Goal: Transaction & Acquisition: Purchase product/service

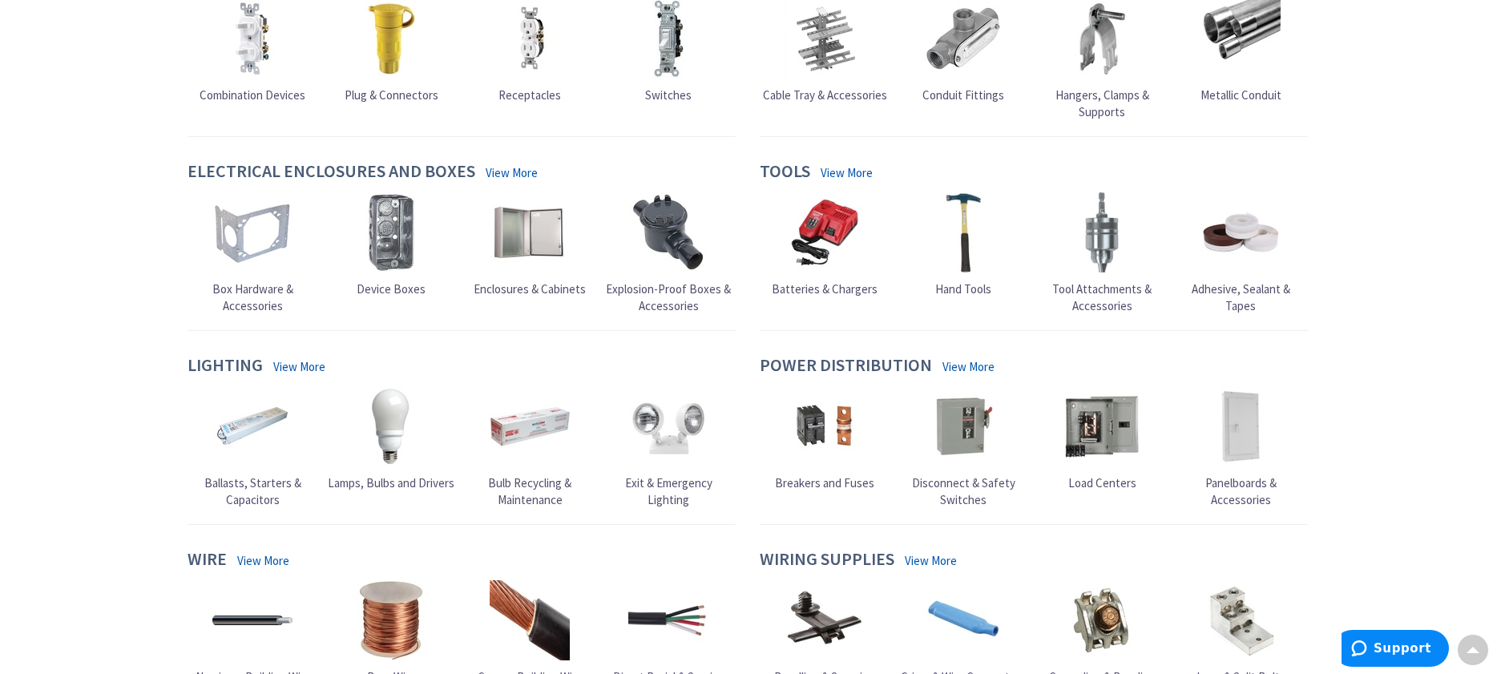
scroll to position [481, 0]
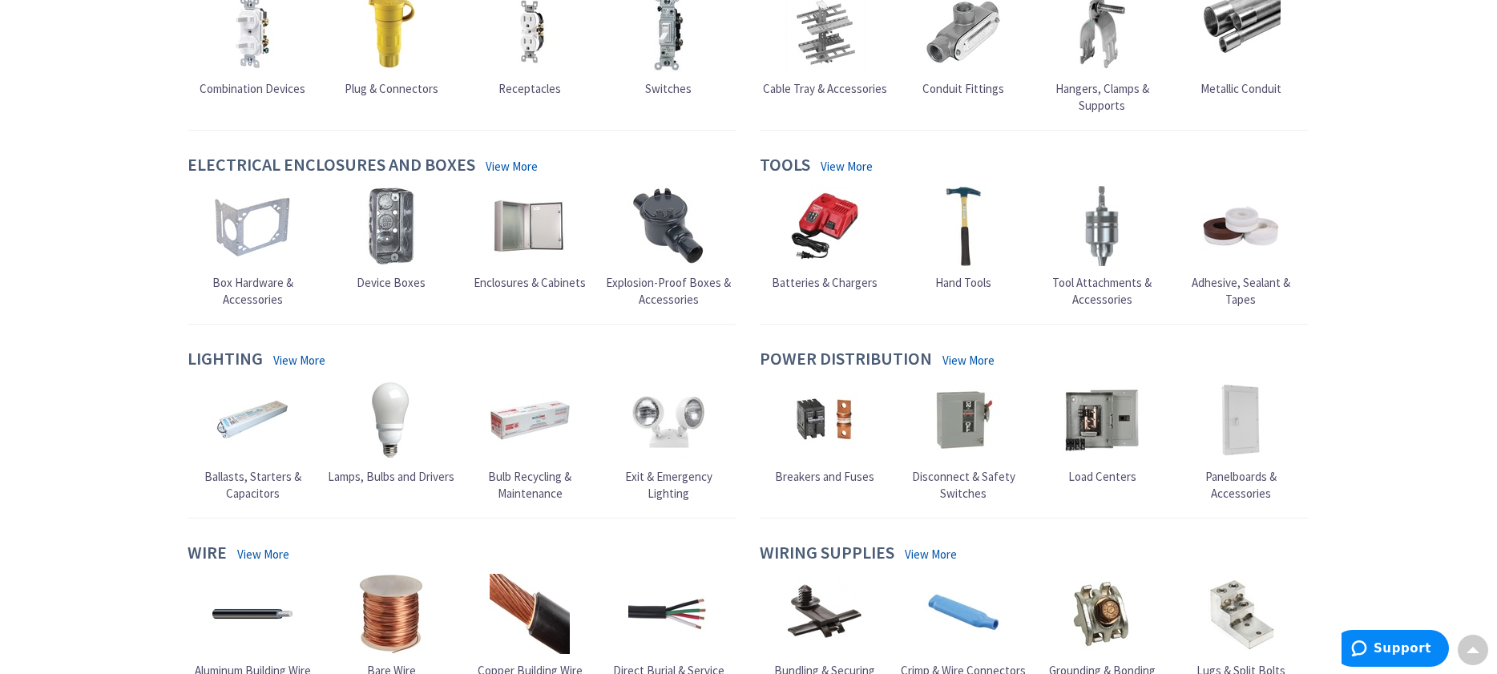
click at [535, 280] on span "Enclosures & Cabinets" at bounding box center [530, 282] width 112 height 15
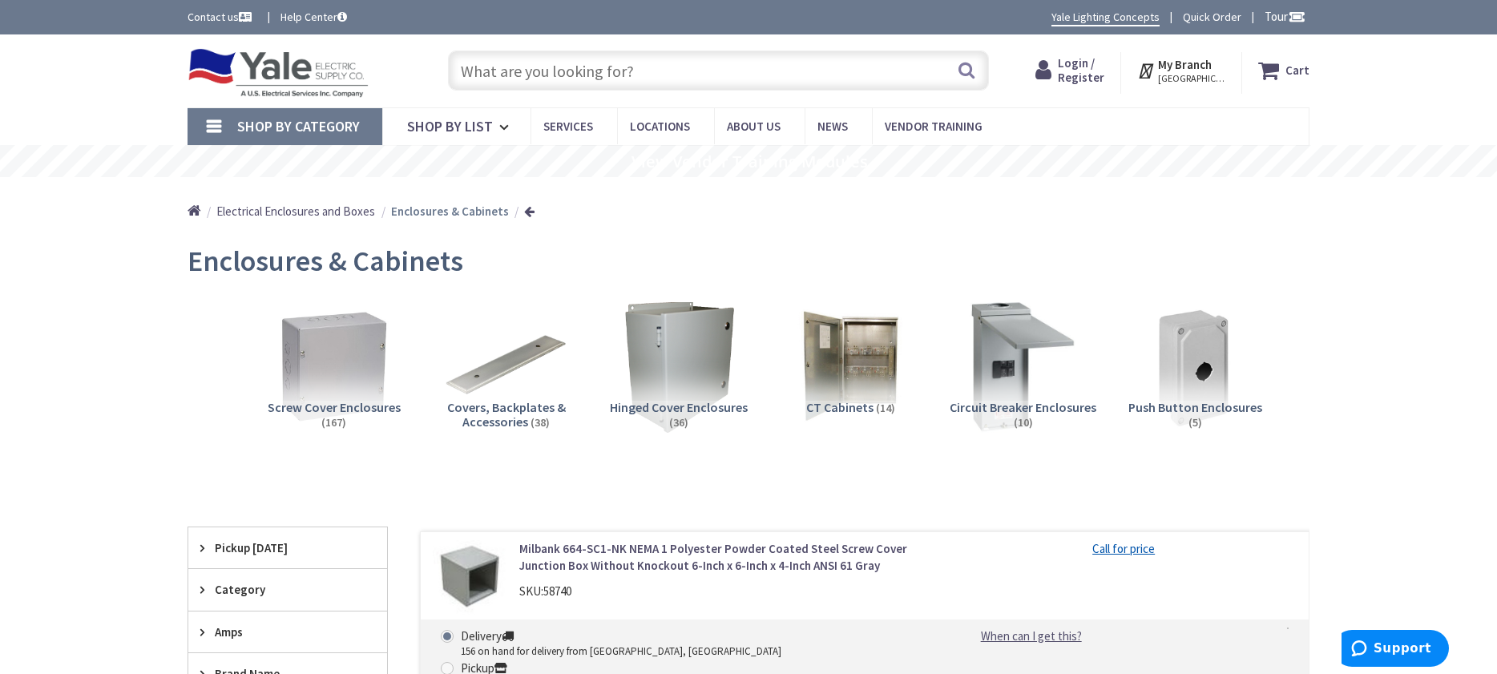
scroll to position [267, 0]
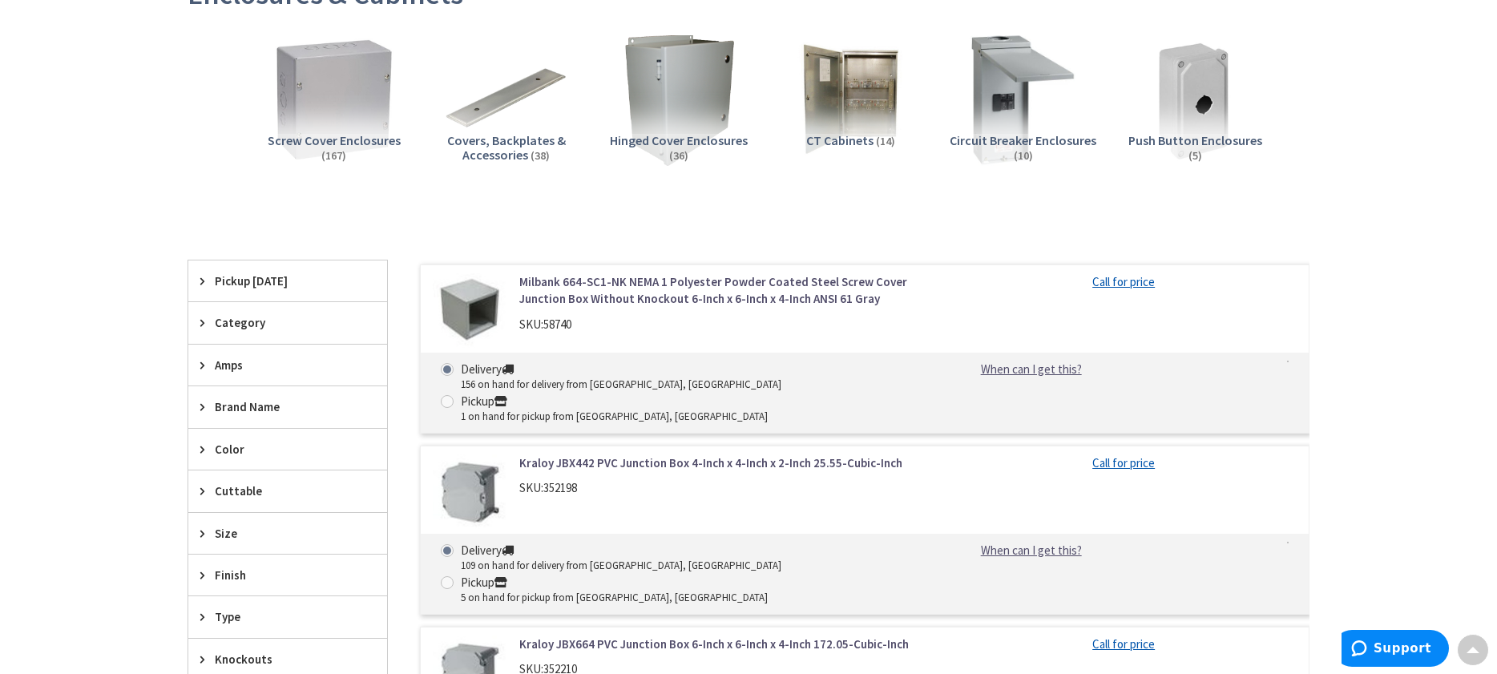
click at [332, 129] on img at bounding box center [333, 99] width 145 height 145
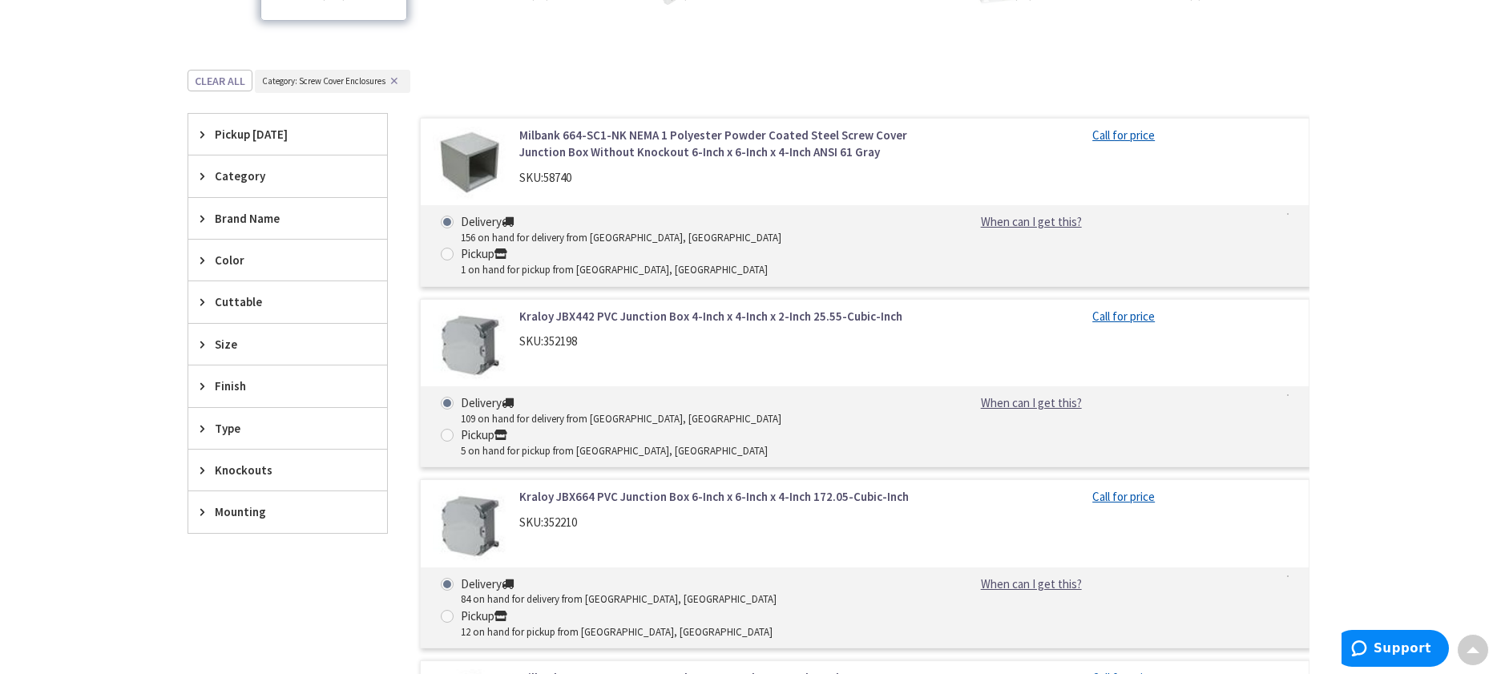
scroll to position [0, 0]
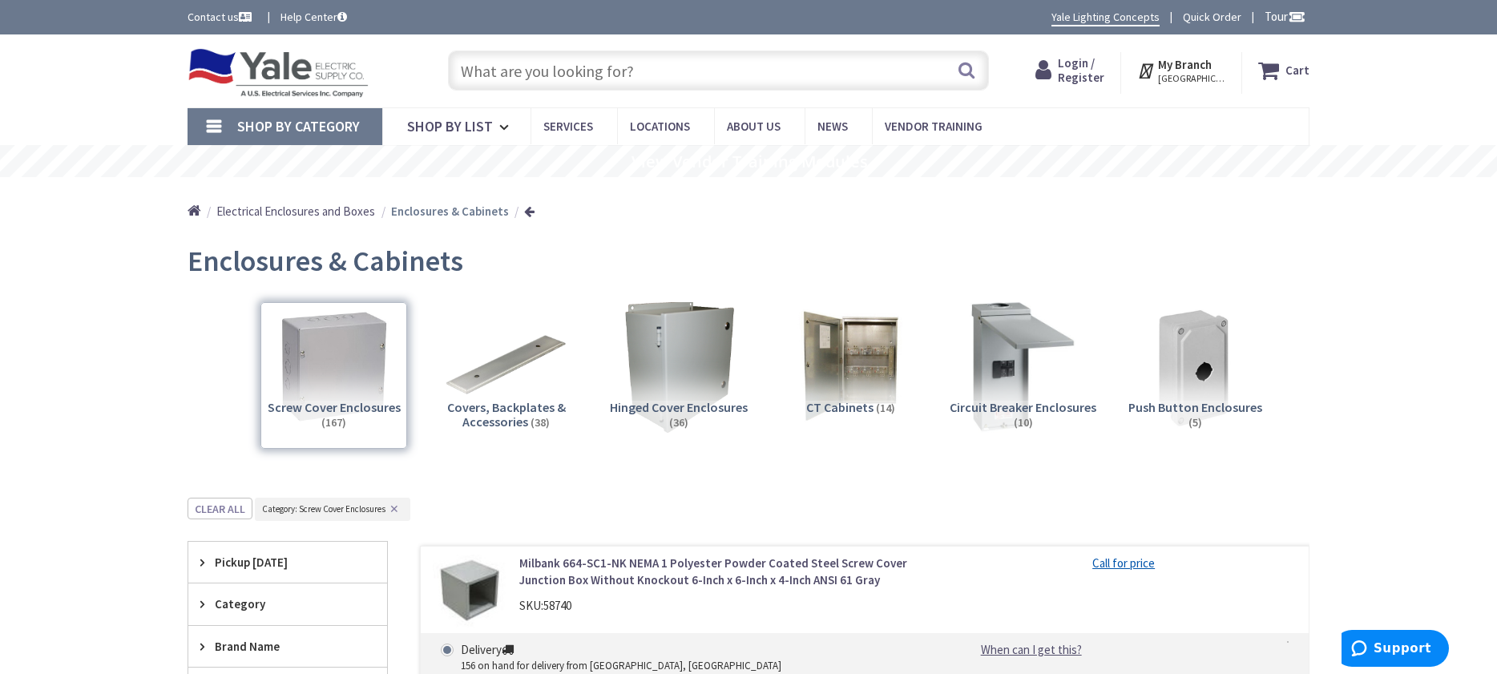
click at [515, 68] on input "text" at bounding box center [718, 70] width 541 height 40
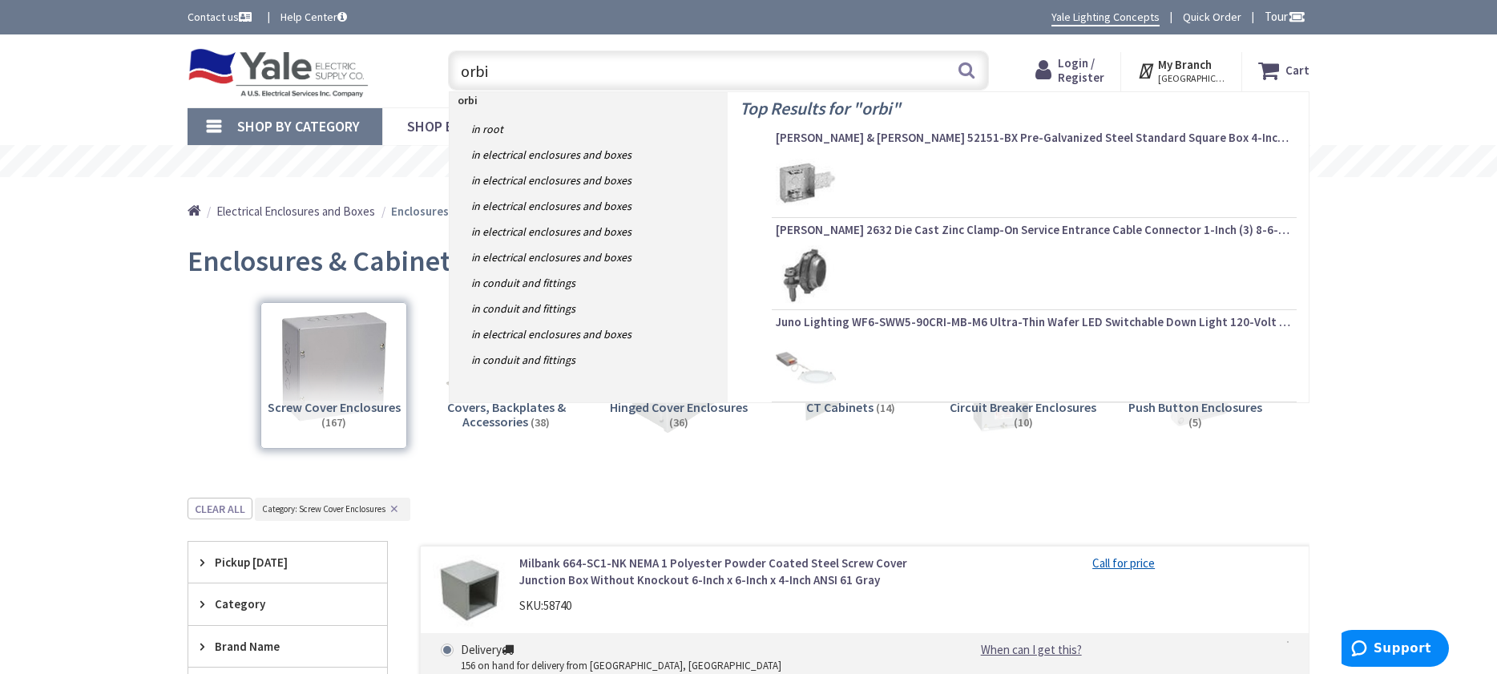
type input "orbit"
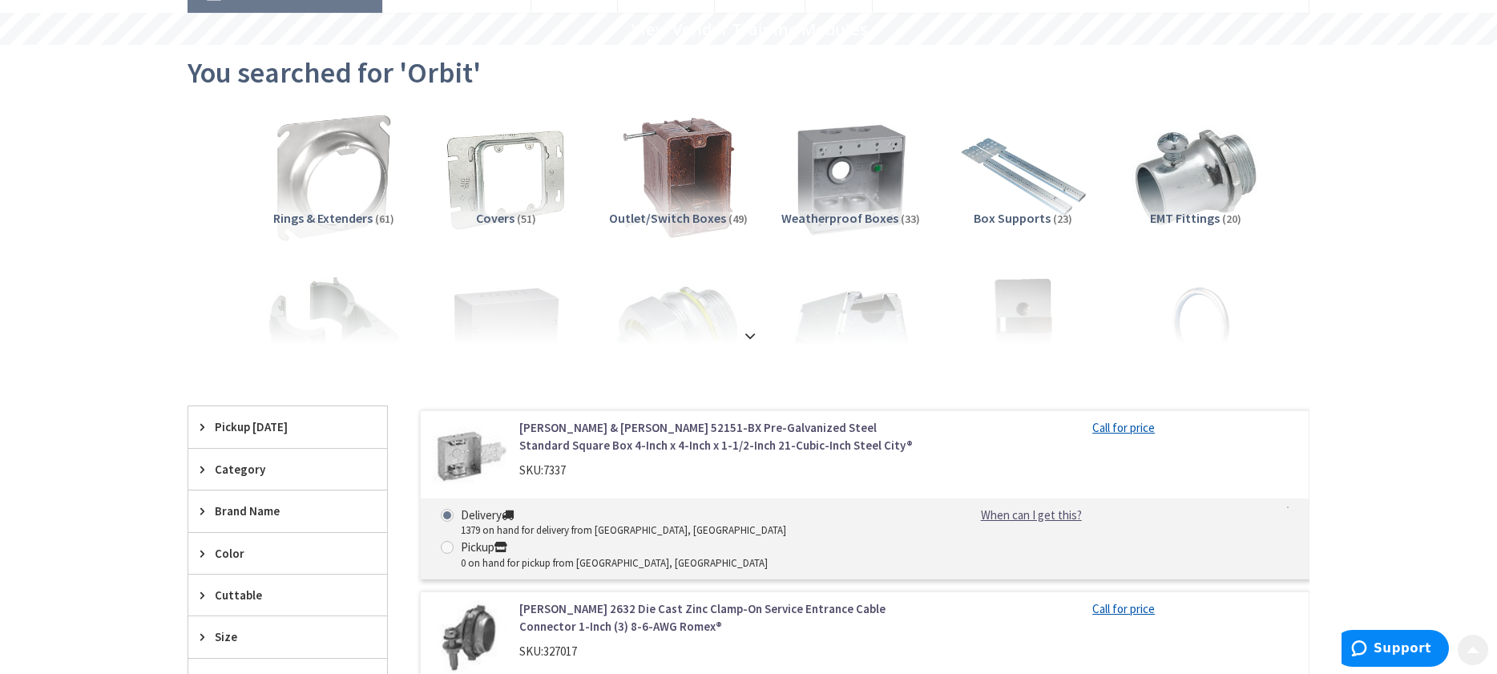
scroll to position [160, 0]
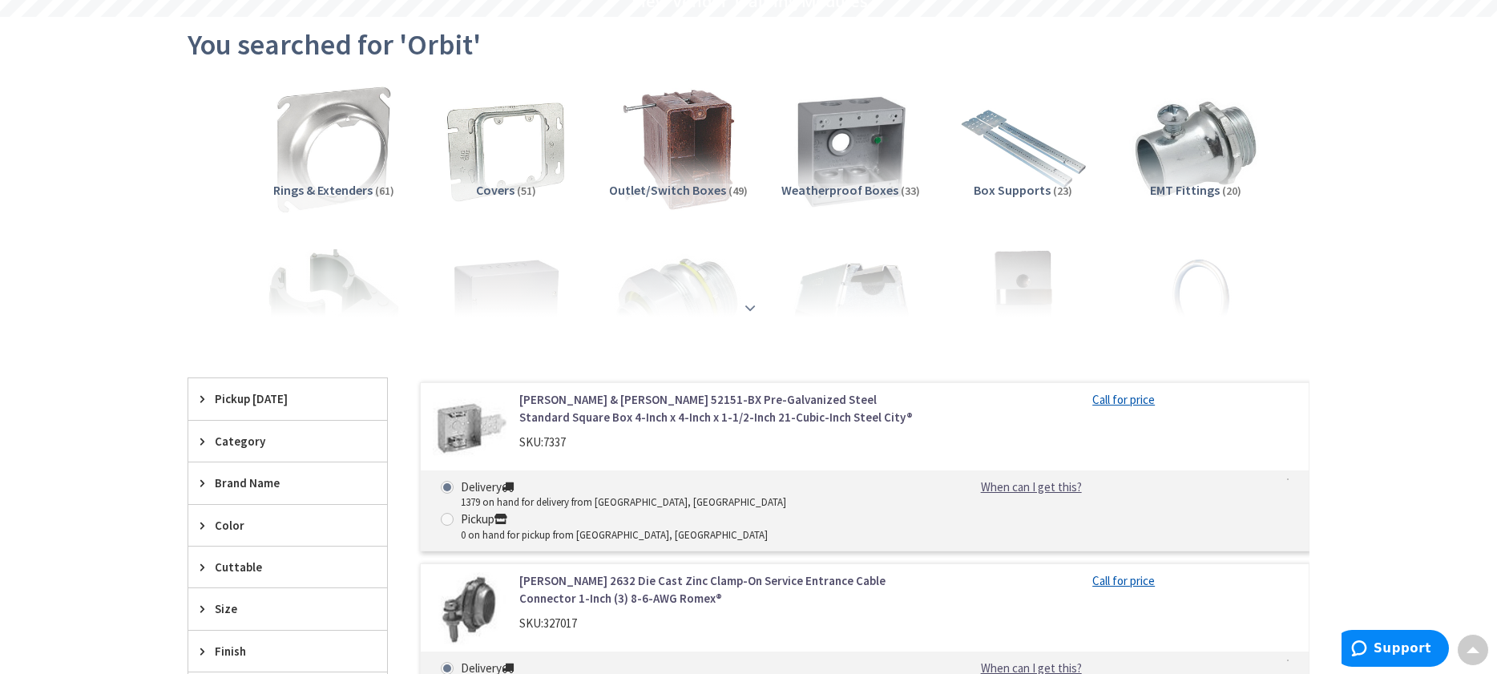
click at [752, 301] on strong at bounding box center [749, 308] width 19 height 18
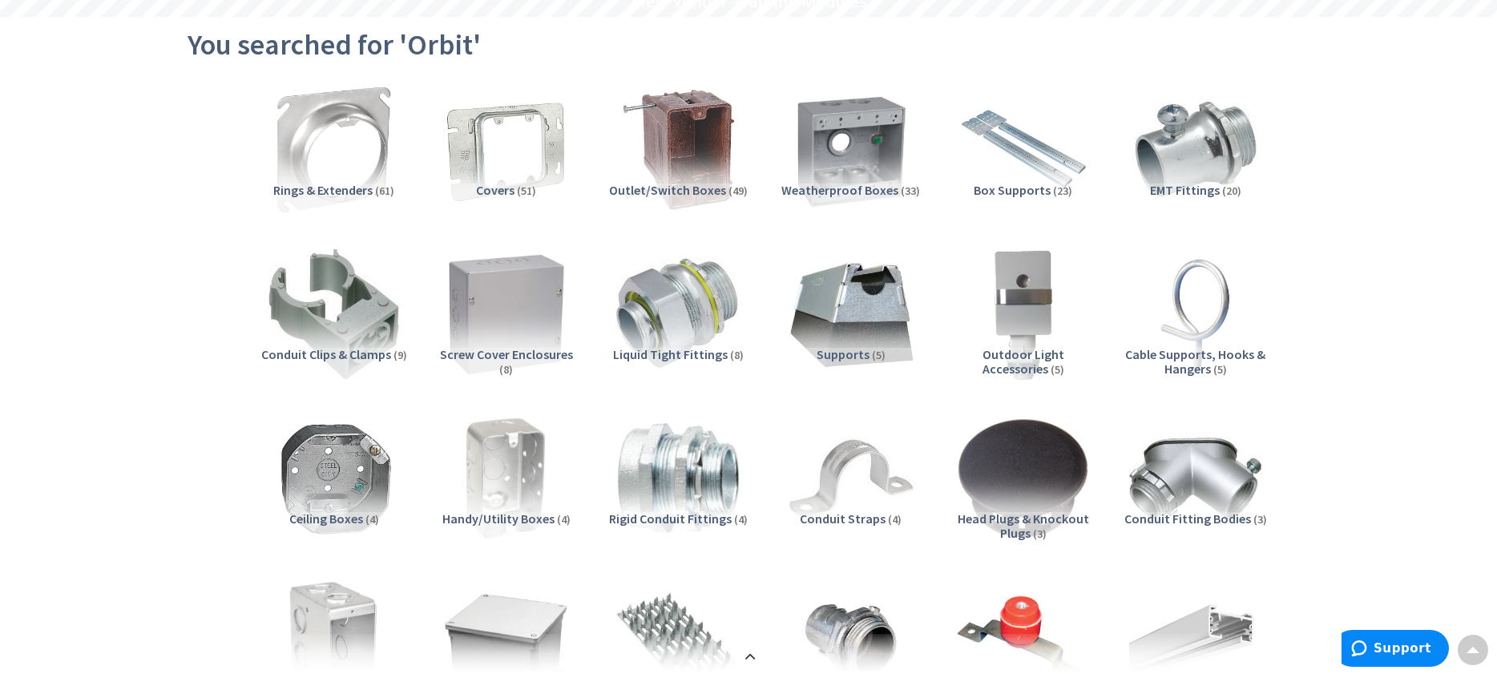
click at [516, 338] on img at bounding box center [505, 313] width 145 height 145
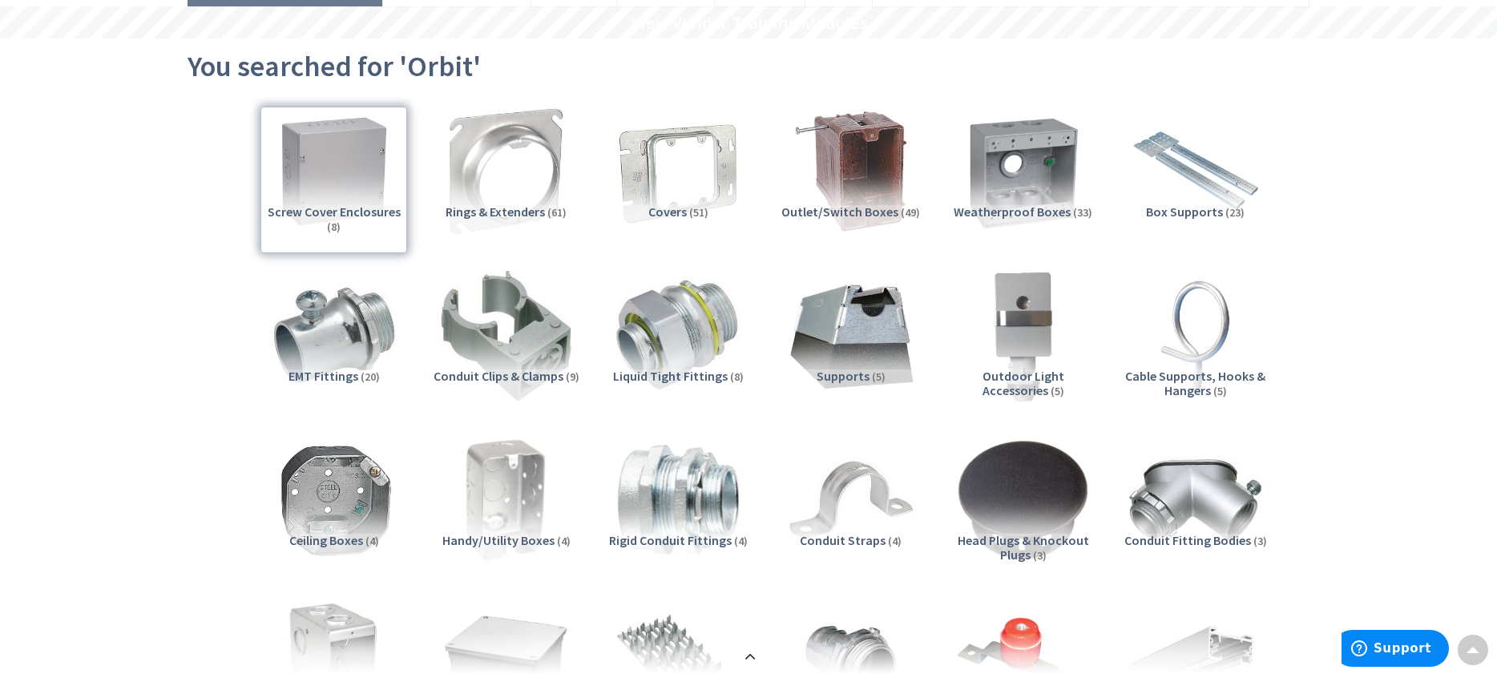
scroll to position [208, 0]
